Goal: Information Seeking & Learning: Learn about a topic

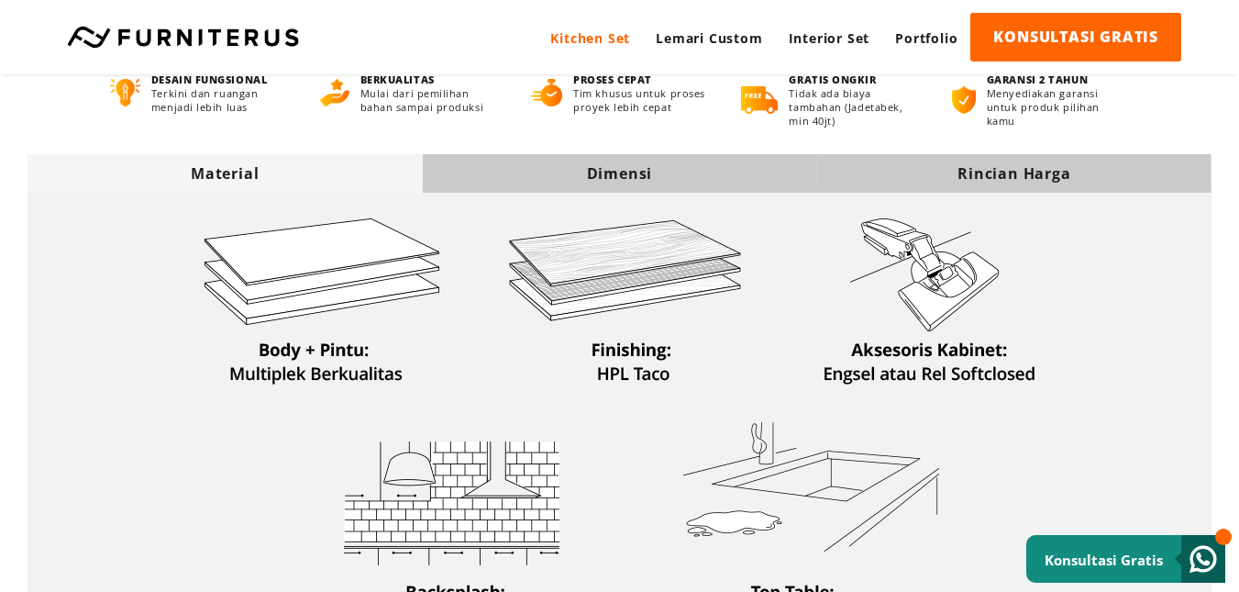
scroll to position [550, 0]
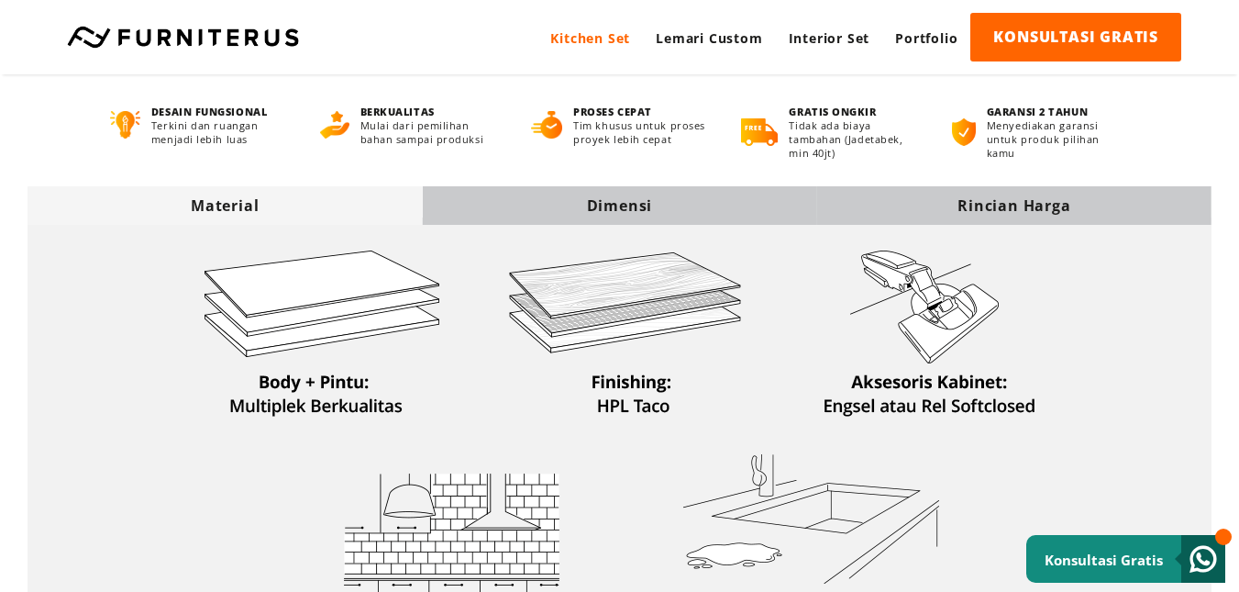
click at [536, 188] on div "Dimensi" at bounding box center [619, 205] width 394 height 39
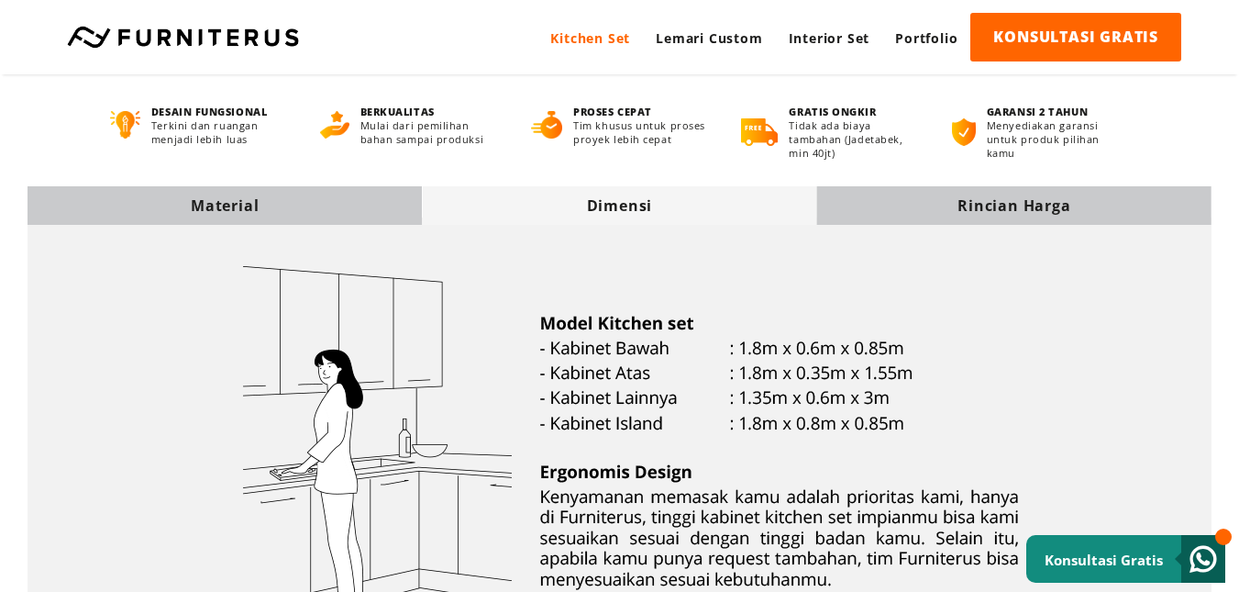
scroll to position [0, 0]
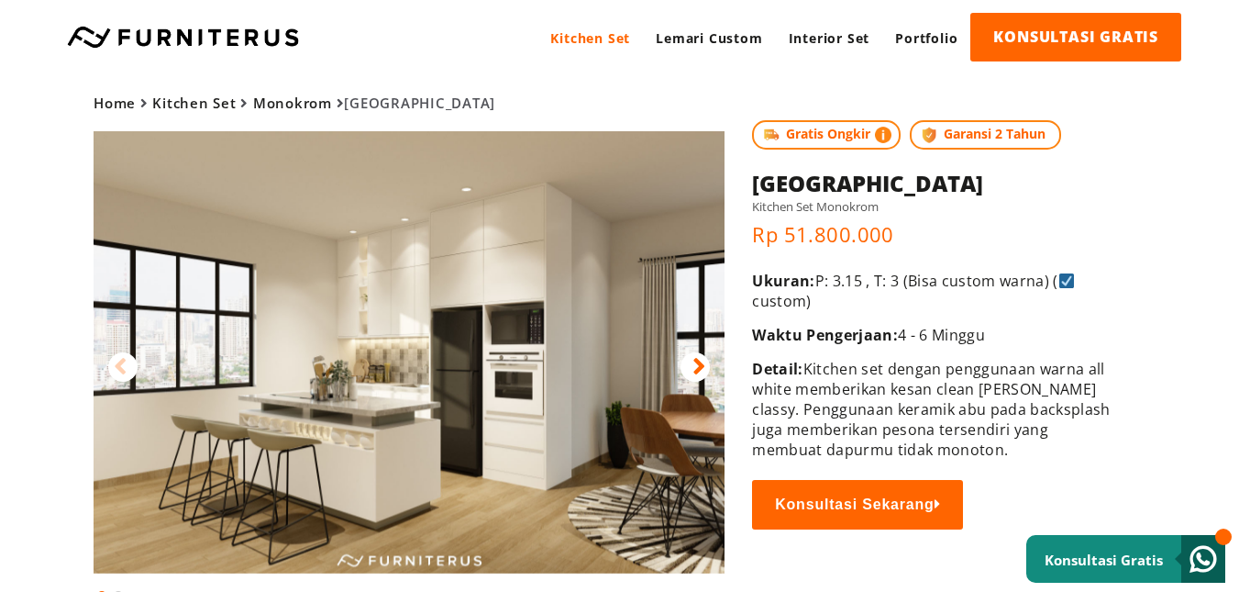
click at [650, 389] on img at bounding box center [409, 352] width 631 height 442
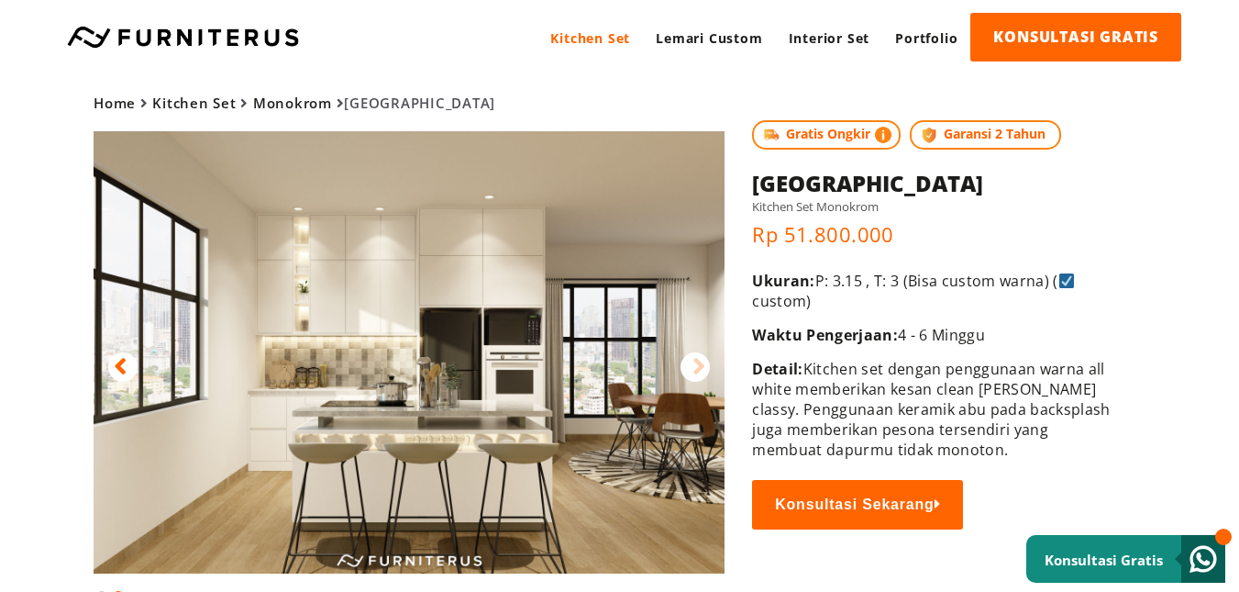
click at [387, 396] on img at bounding box center [409, 352] width 631 height 442
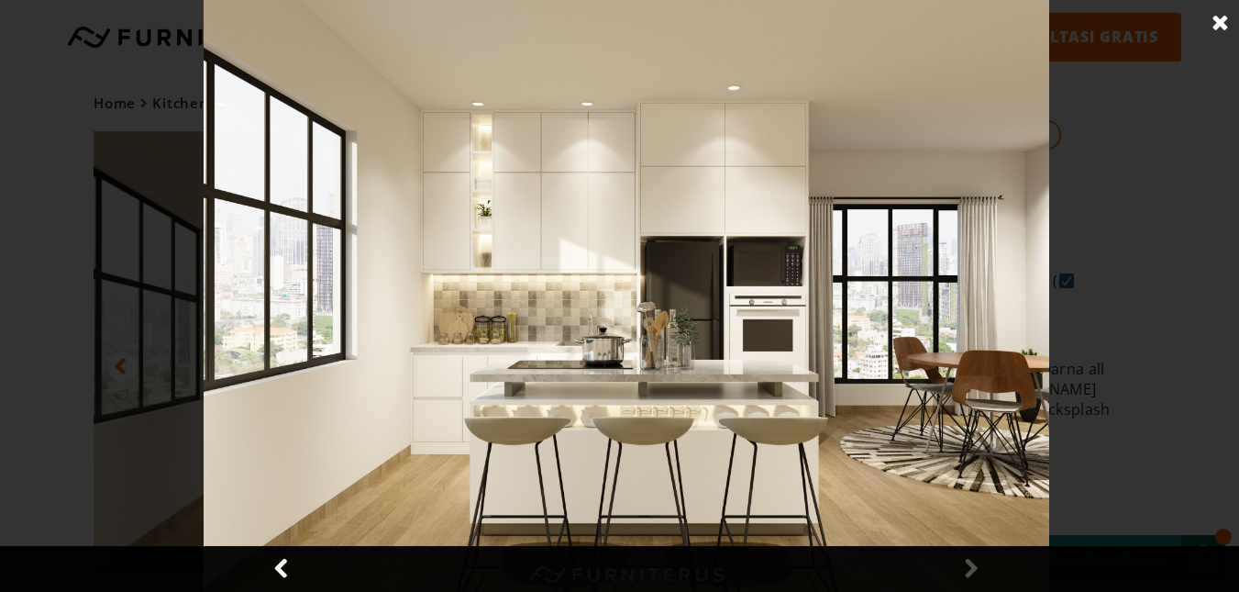
drag, startPoint x: 260, startPoint y: 440, endPoint x: 266, endPoint y: 448, distance: 10.5
click at [260, 440] on img at bounding box center [626, 296] width 845 height 592
click at [931, 239] on img at bounding box center [626, 296] width 845 height 592
click at [1170, 376] on div at bounding box center [626, 296] width 1253 height 592
drag, startPoint x: 158, startPoint y: 221, endPoint x: 205, endPoint y: 208, distance: 48.5
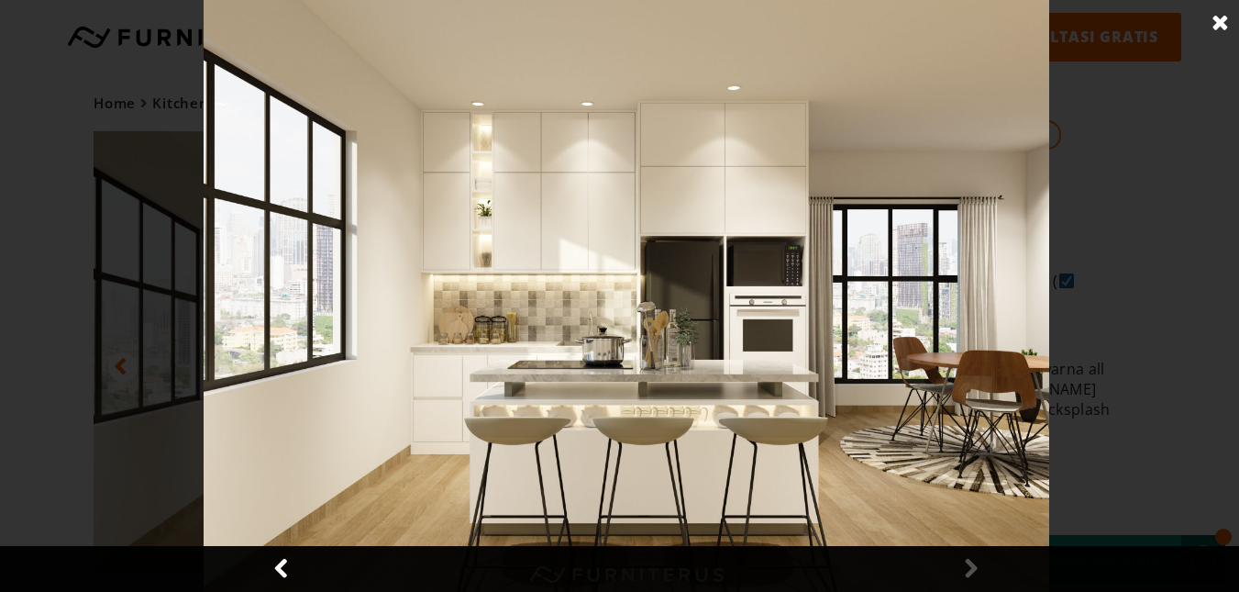
click at [189, 212] on div at bounding box center [626, 296] width 1253 height 592
click at [1220, 23] on link at bounding box center [1221, 23] width 46 height 46
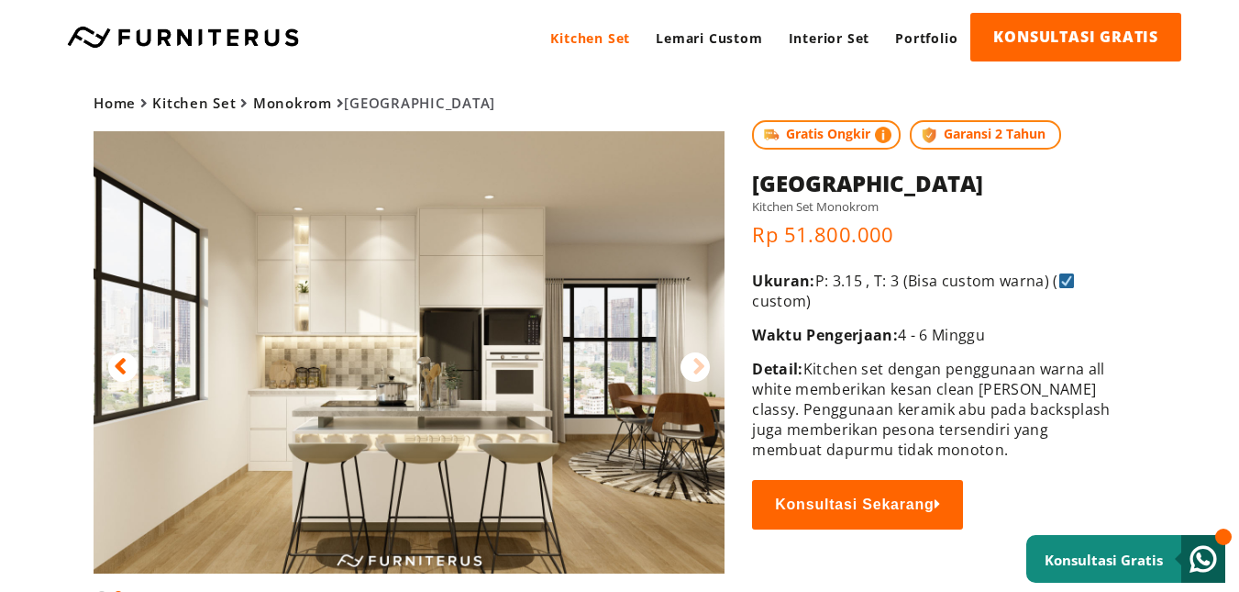
click at [127, 364] on div at bounding box center [122, 366] width 29 height 29
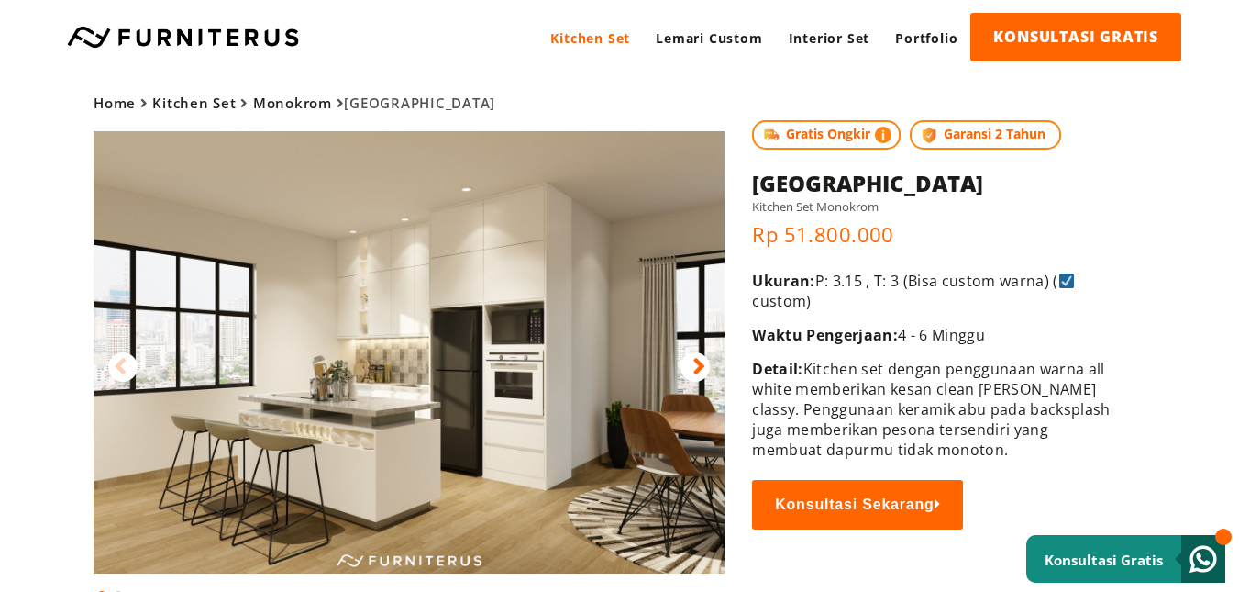
click at [291, 395] on img at bounding box center [409, 352] width 631 height 442
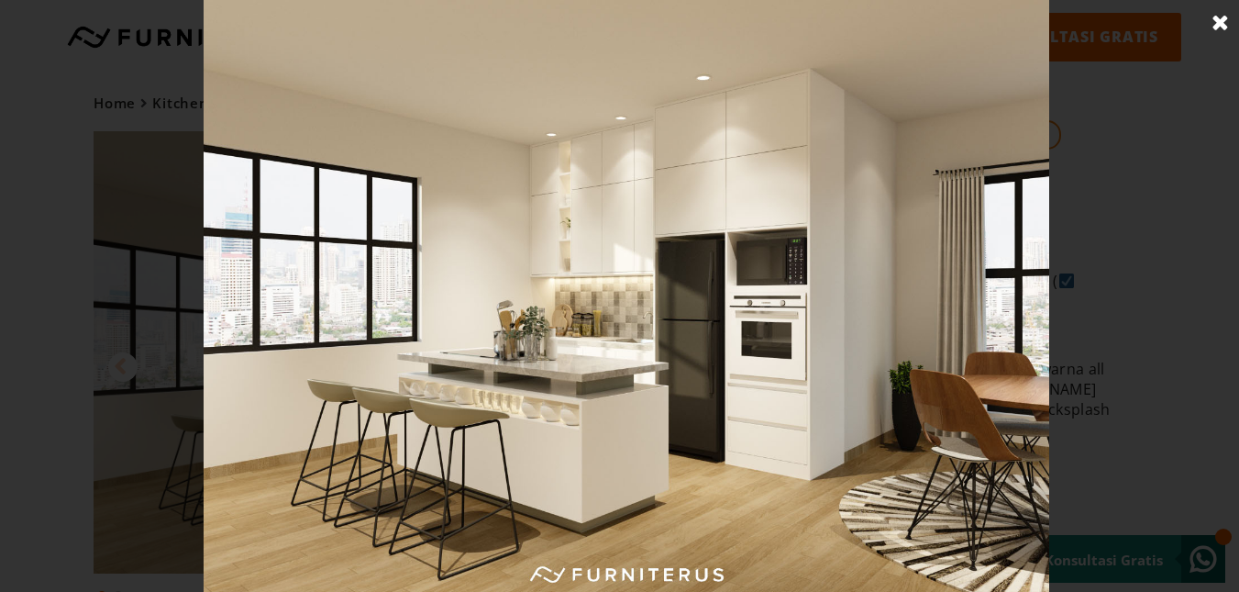
click at [1211, 20] on link at bounding box center [1221, 23] width 46 height 46
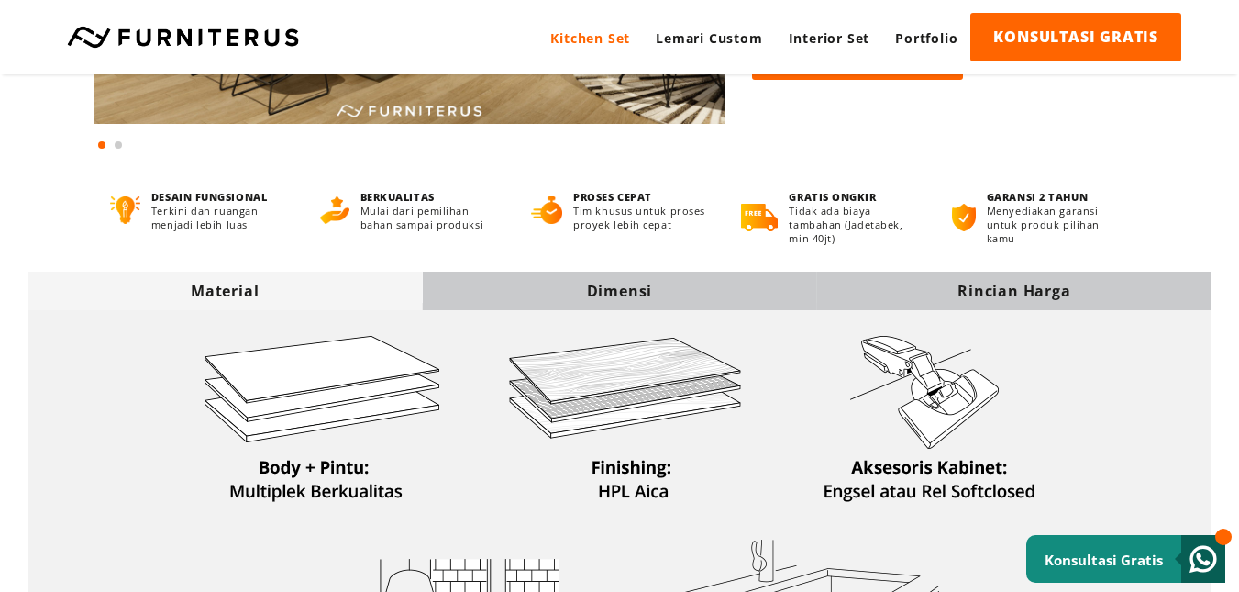
scroll to position [459, 0]
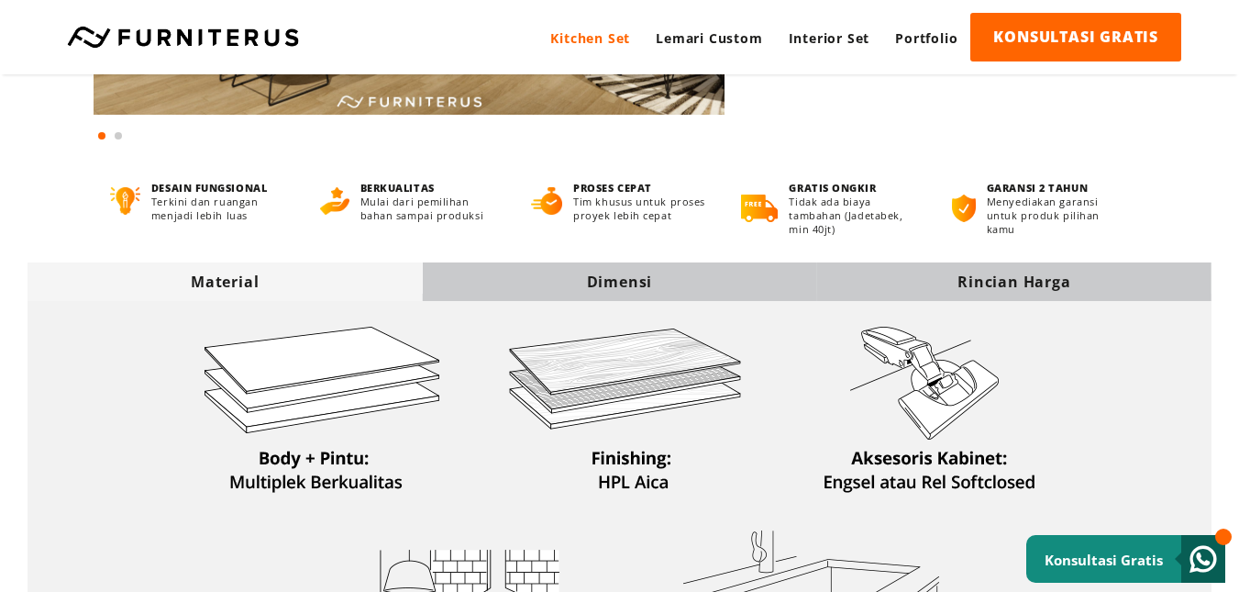
click at [722, 281] on div "Dimensi" at bounding box center [619, 281] width 394 height 20
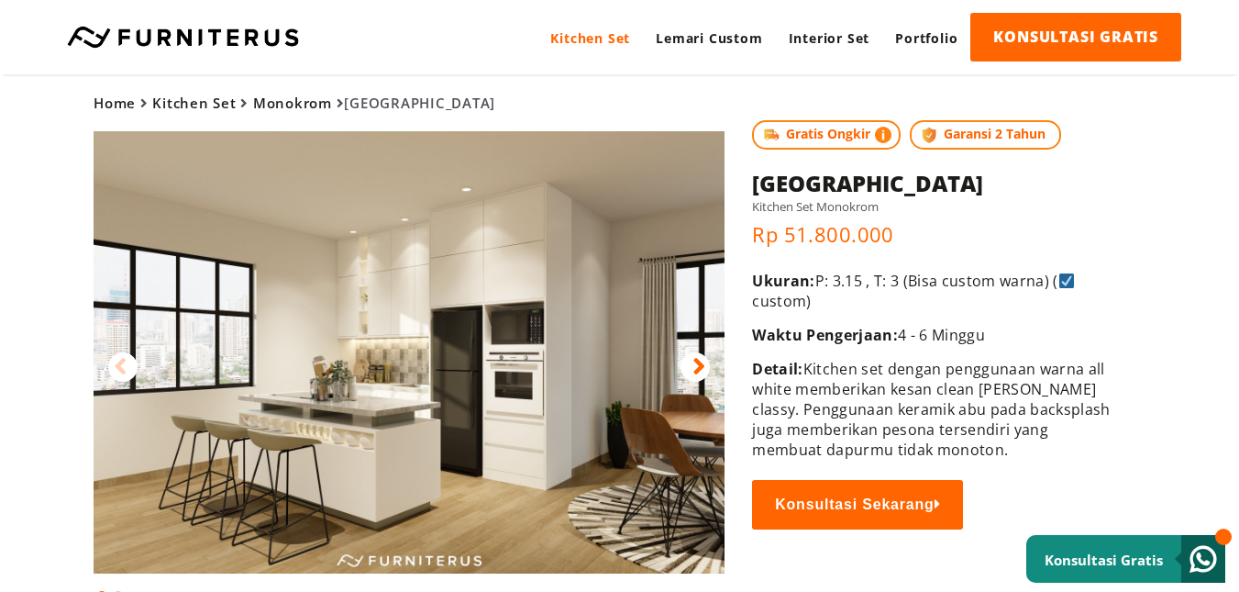
scroll to position [183, 0]
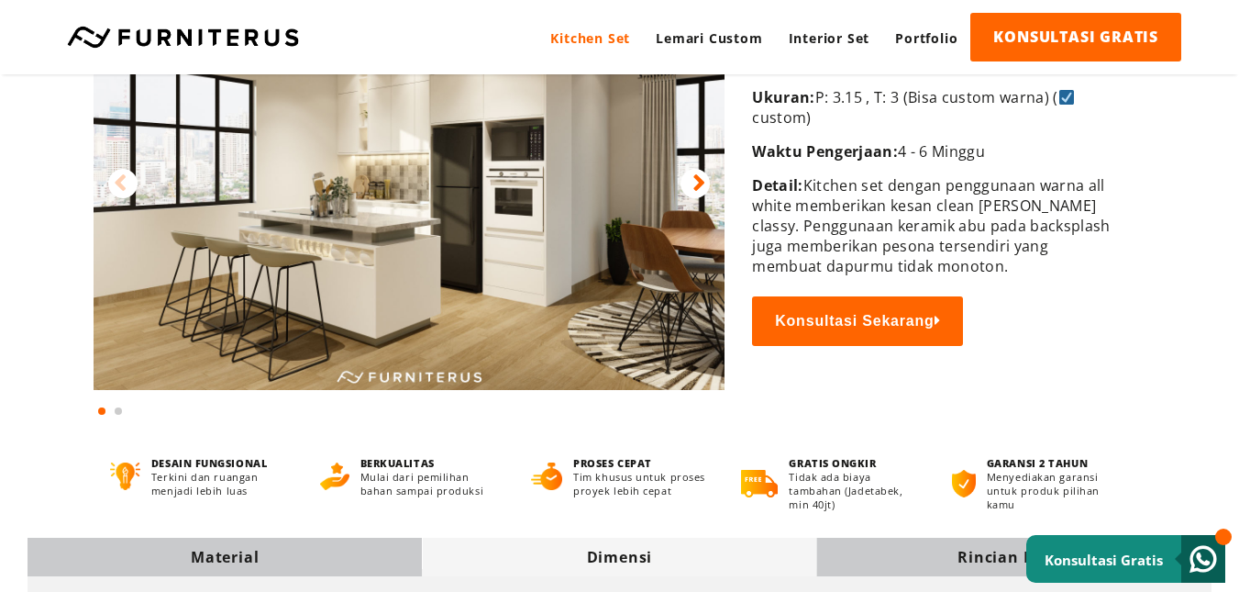
click at [520, 232] on img at bounding box center [409, 169] width 631 height 442
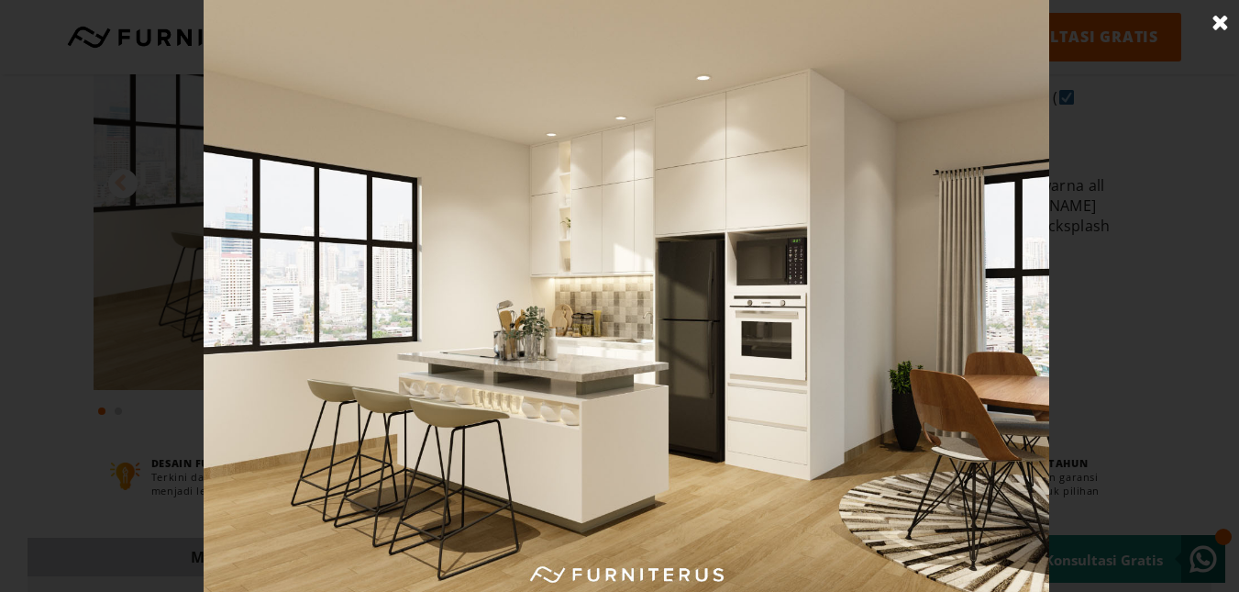
click at [503, 318] on img at bounding box center [626, 296] width 845 height 592
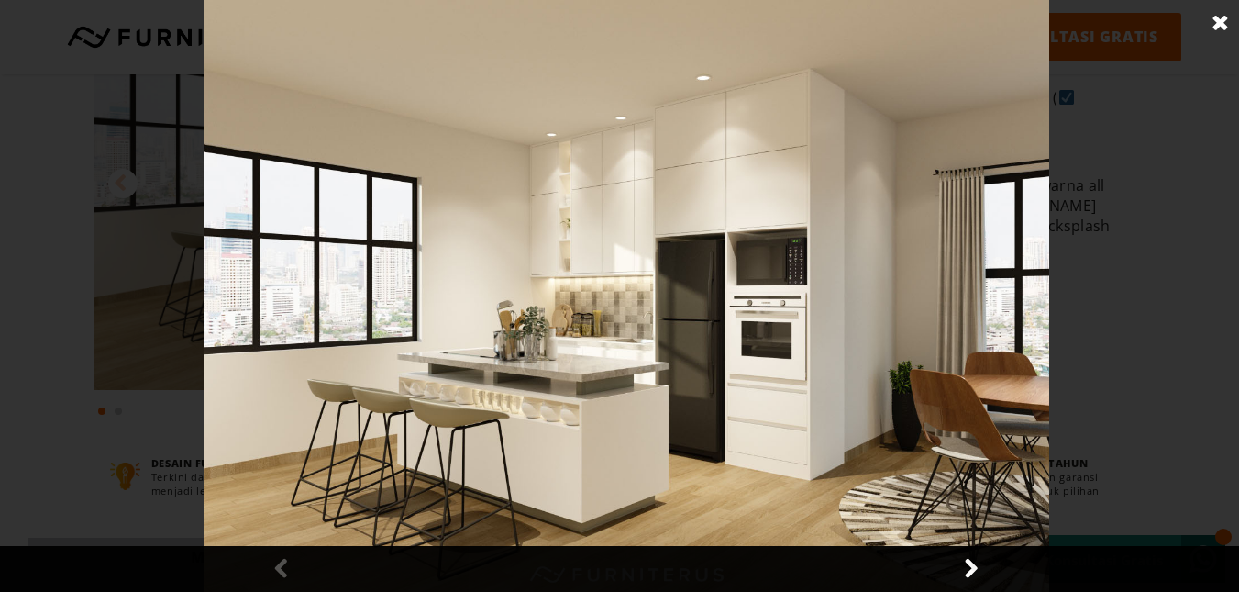
click at [967, 551] on link at bounding box center [970, 569] width 46 height 46
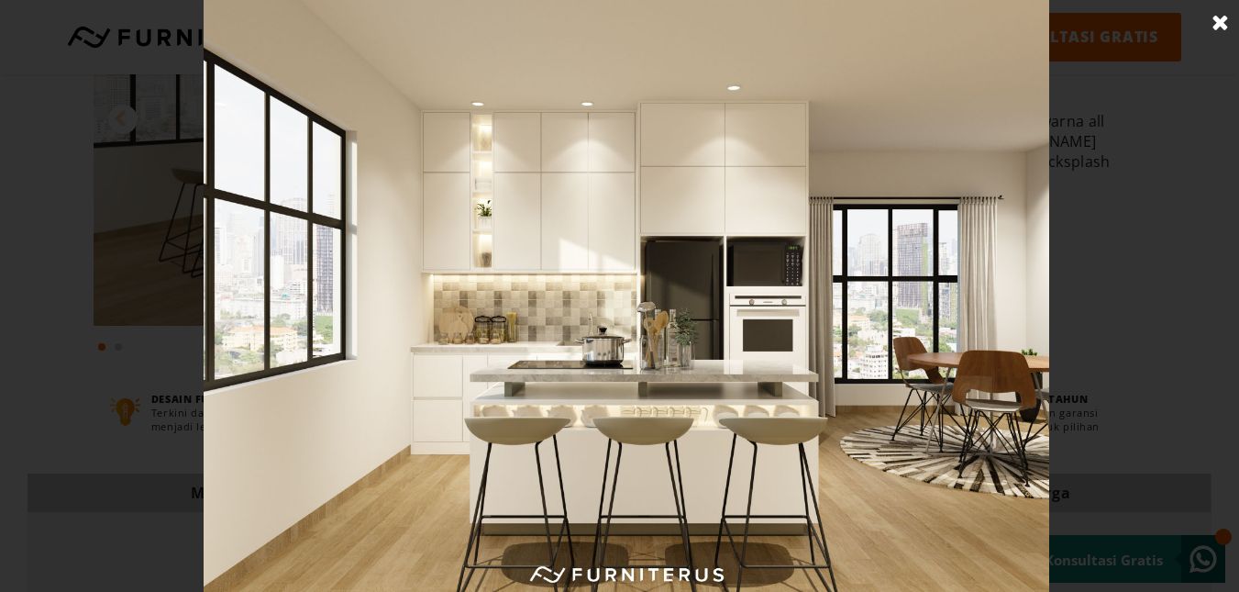
scroll to position [92, 0]
